Goal: Entertainment & Leisure: Consume media (video, audio)

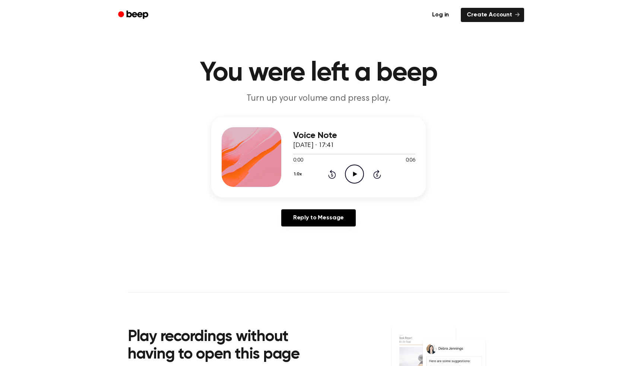
click at [352, 174] on icon "Play Audio" at bounding box center [354, 173] width 19 height 19
click at [351, 173] on icon "Play Audio" at bounding box center [354, 173] width 19 height 19
click at [349, 174] on icon "Play Audio" at bounding box center [354, 173] width 19 height 19
click at [355, 175] on icon "Play Audio" at bounding box center [354, 173] width 19 height 19
click at [359, 173] on icon "Play Audio" at bounding box center [354, 173] width 19 height 19
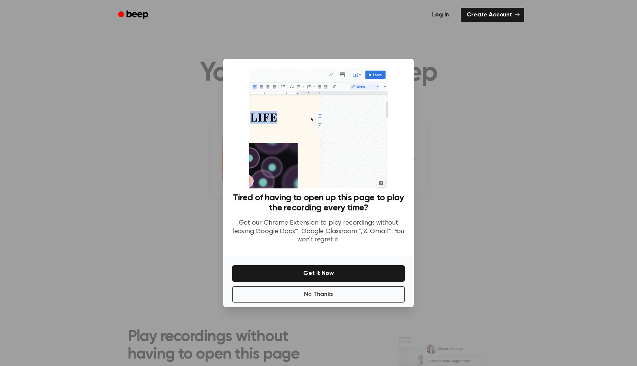
click at [486, 82] on div at bounding box center [318, 183] width 637 height 366
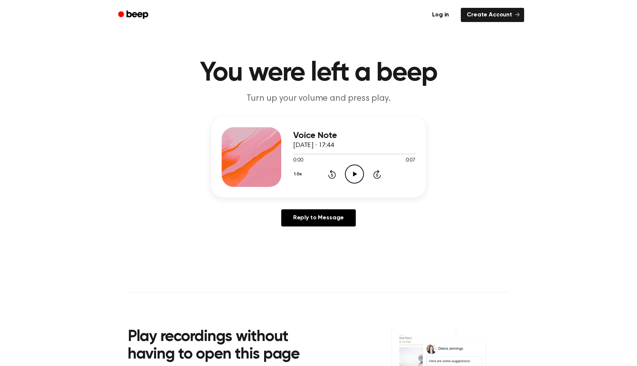
click at [349, 177] on icon "Play Audio" at bounding box center [354, 173] width 19 height 19
click at [358, 175] on icon "Play Audio" at bounding box center [354, 173] width 19 height 19
